Goal: Navigation & Orientation: Find specific page/section

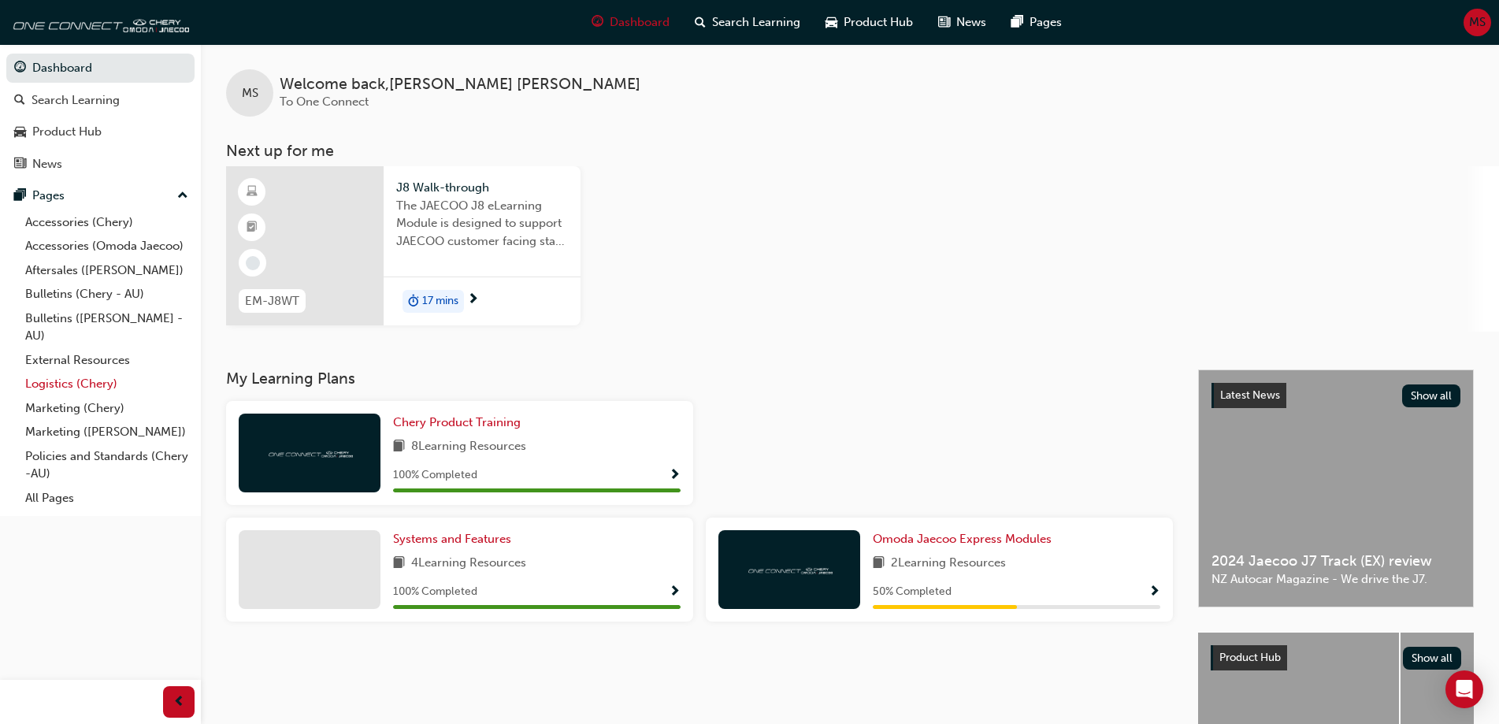
click at [78, 381] on link "Logistics (Chery)" at bounding box center [107, 384] width 176 height 24
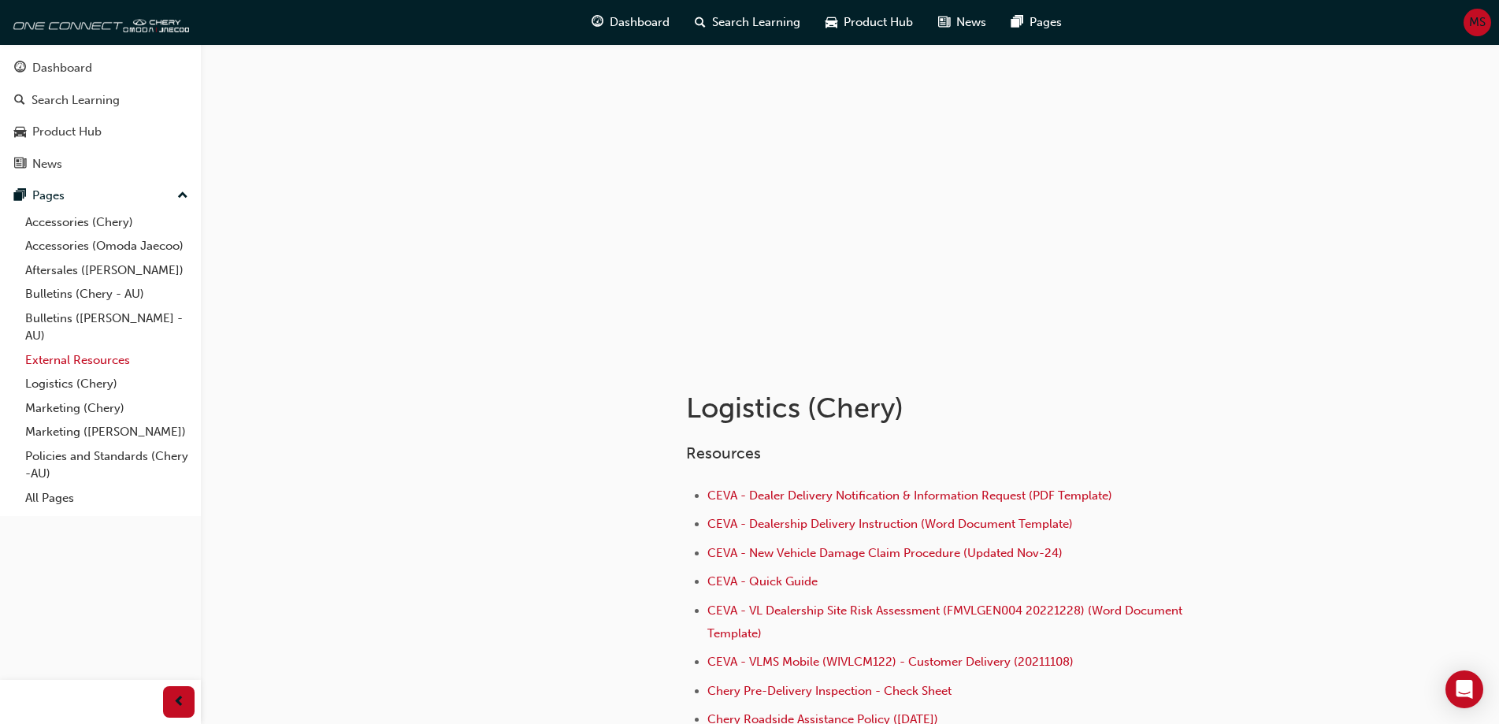
click at [98, 362] on link "External Resources" at bounding box center [107, 360] width 176 height 24
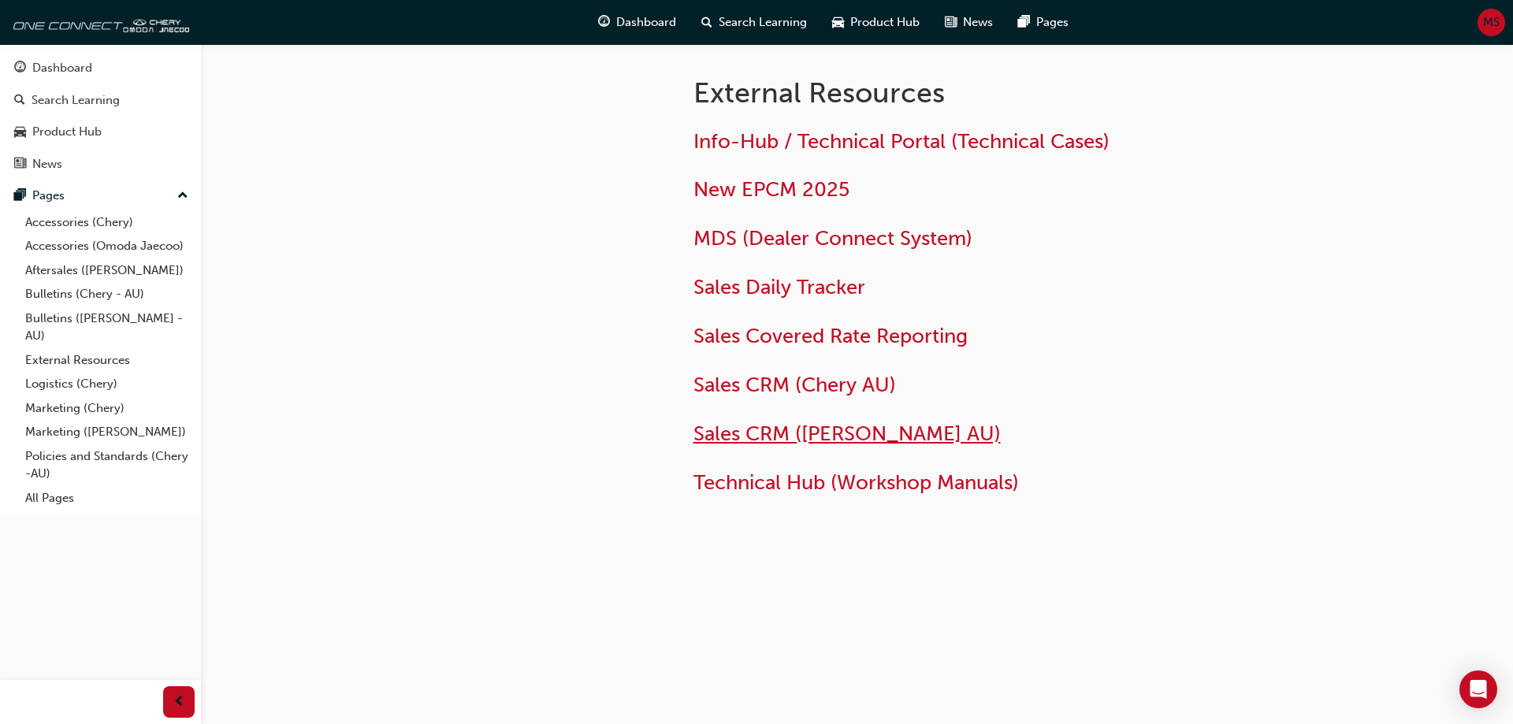
click at [822, 432] on span "Sales CRM ([PERSON_NAME] AU)" at bounding box center [846, 434] width 307 height 24
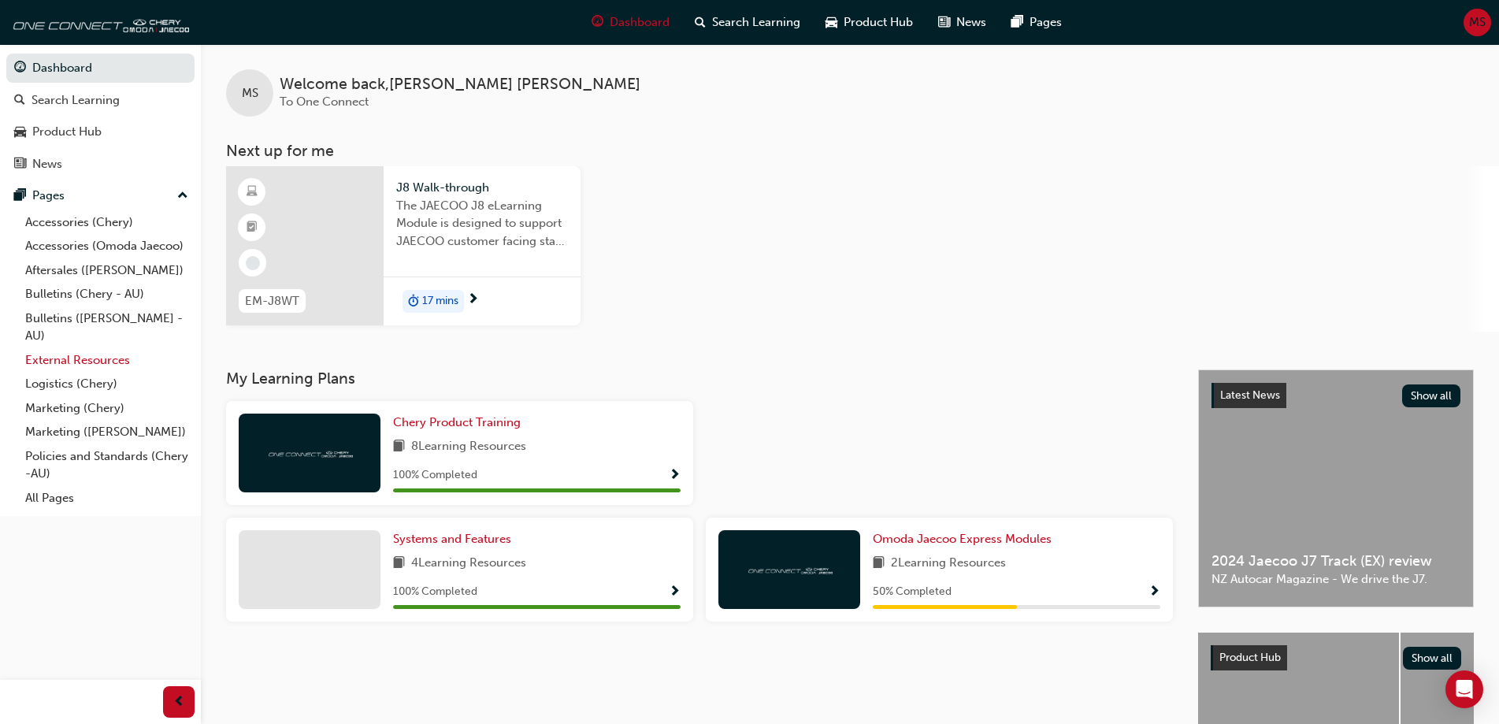
click at [106, 362] on link "External Resources" at bounding box center [107, 360] width 176 height 24
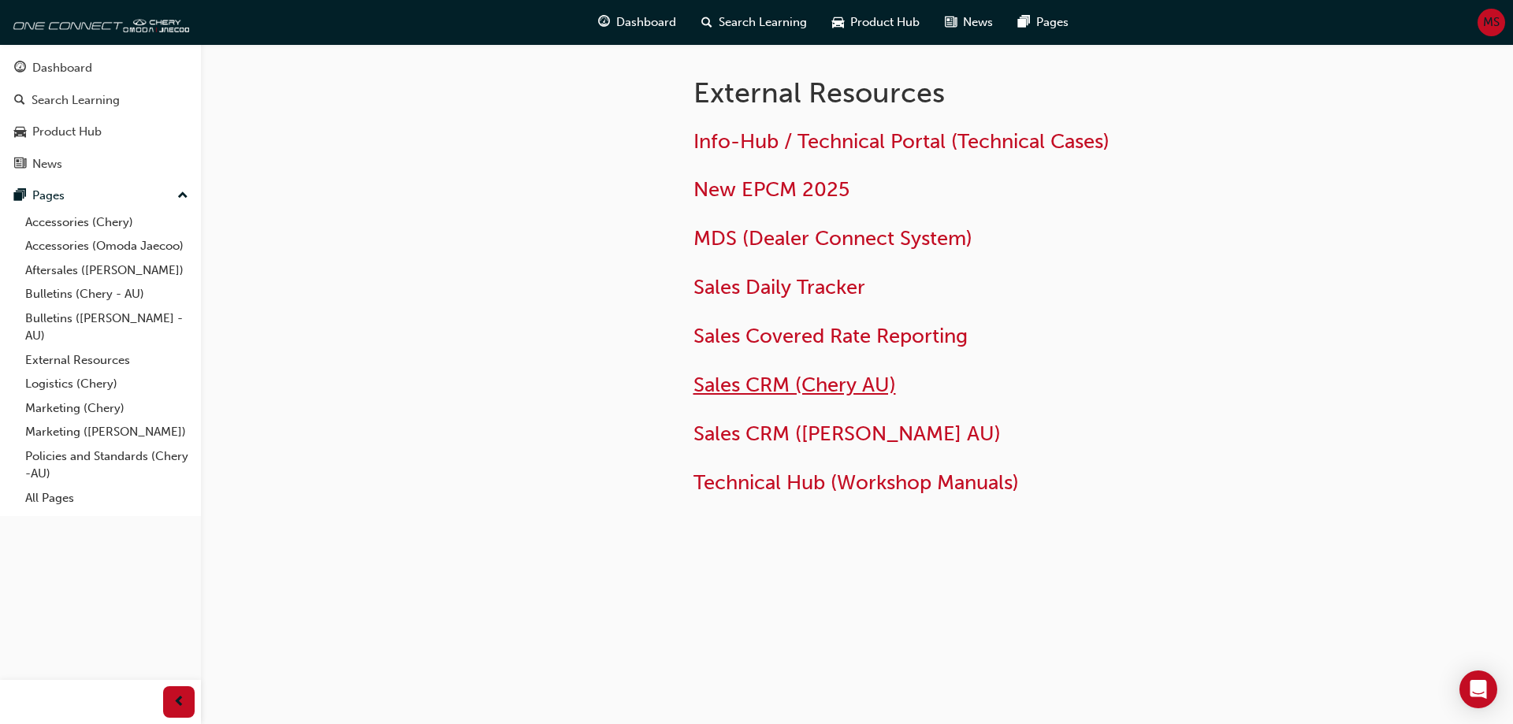
click at [797, 394] on span "Sales CRM (Chery AU)" at bounding box center [794, 385] width 203 height 24
